Goal: Transaction & Acquisition: Book appointment/travel/reservation

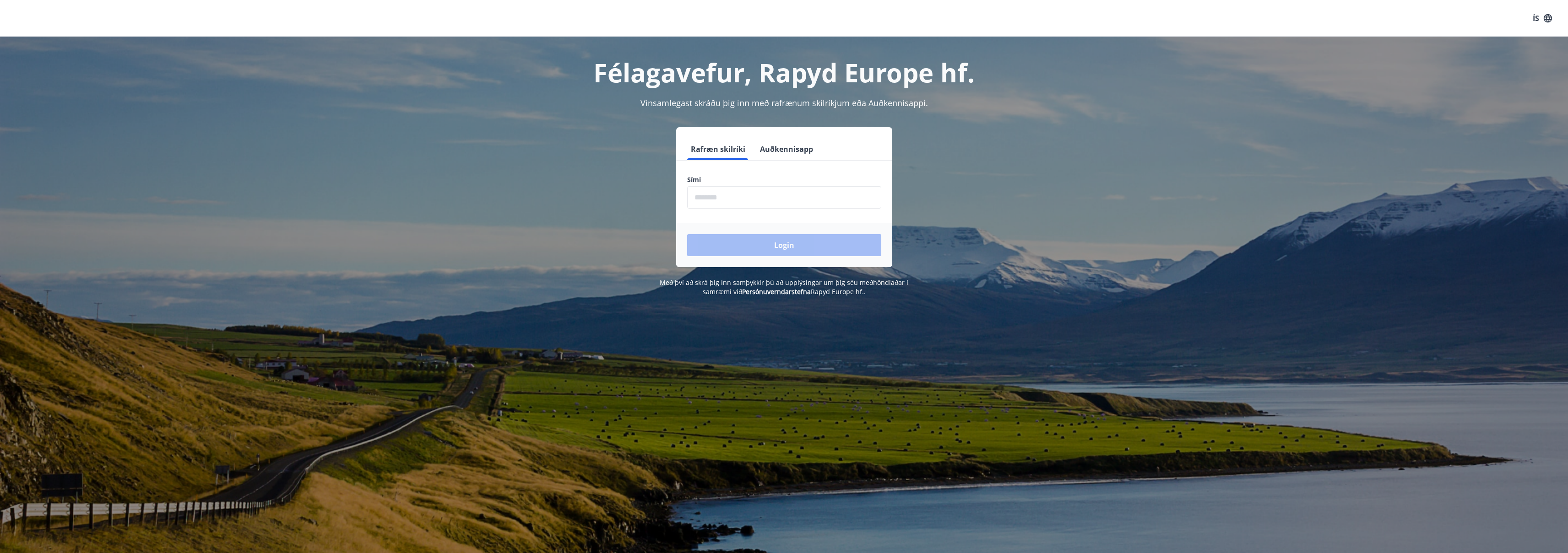
click at [810, 197] on input "phone" at bounding box center [784, 197] width 194 height 23
type input "********"
click at [790, 242] on button "Login" at bounding box center [784, 244] width 194 height 22
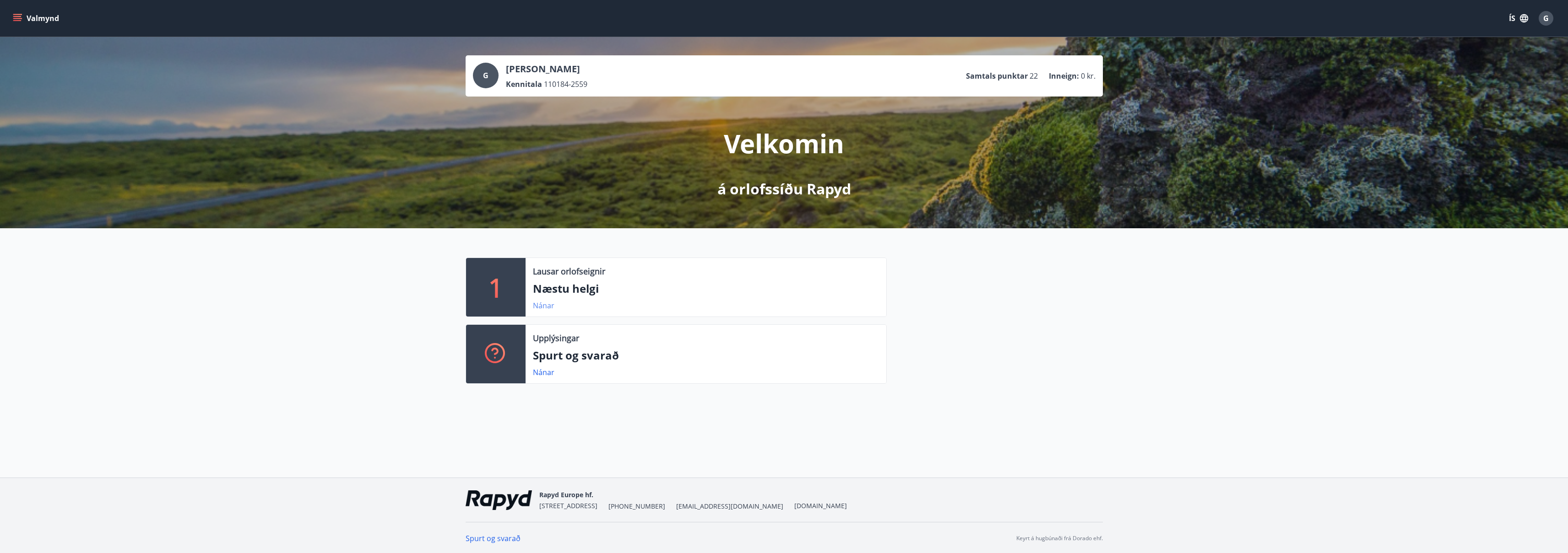
click at [549, 308] on link "Nánar" at bounding box center [544, 306] width 22 height 10
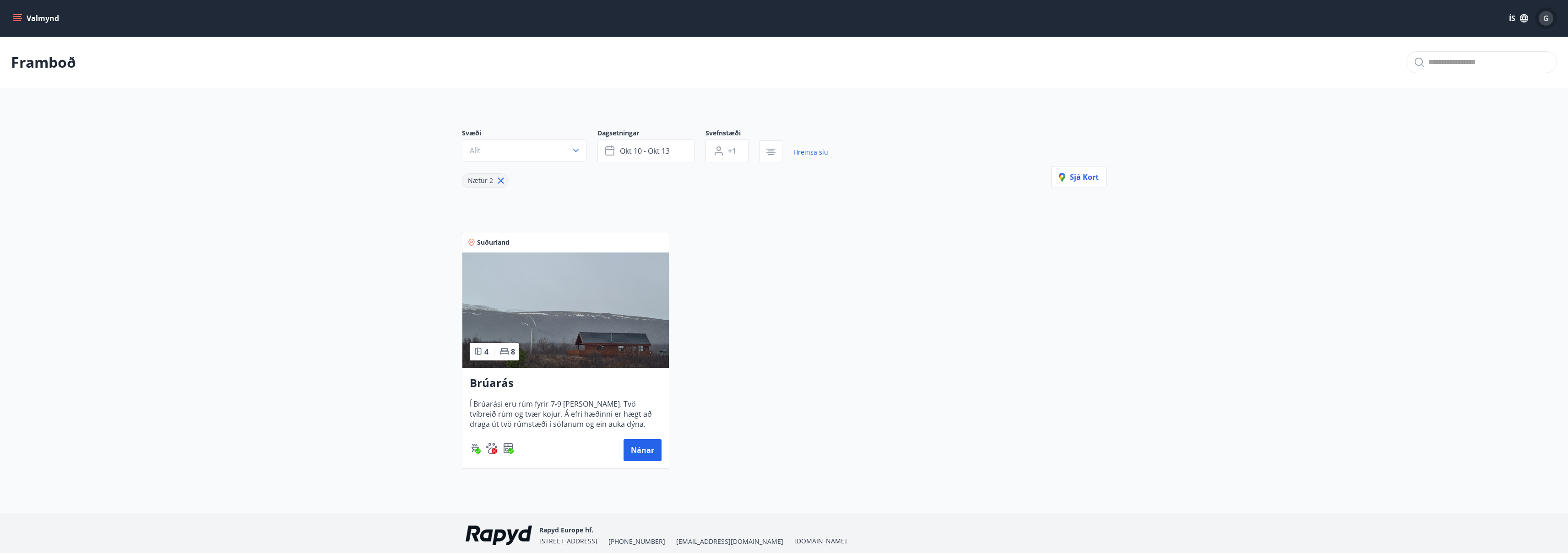
click at [1548, 19] on div "G" at bounding box center [1546, 19] width 15 height 15
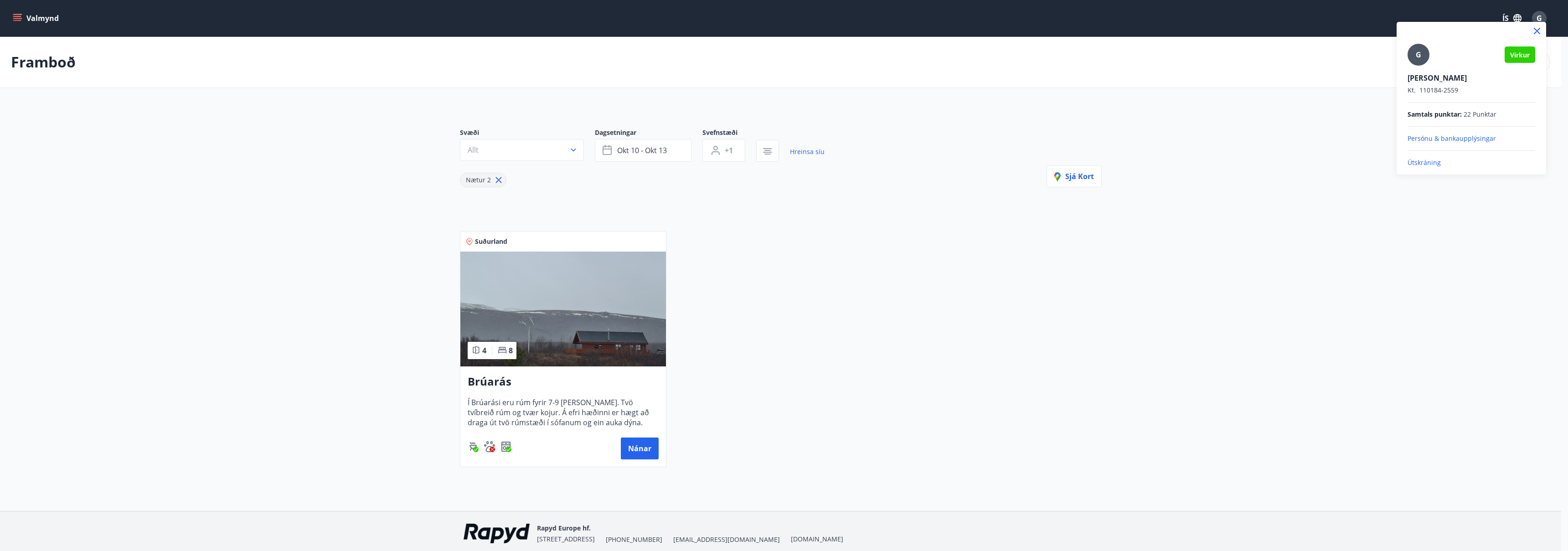
click at [1435, 163] on p "Útskráning" at bounding box center [1472, 163] width 128 height 9
